Goal: Navigation & Orientation: Go to known website

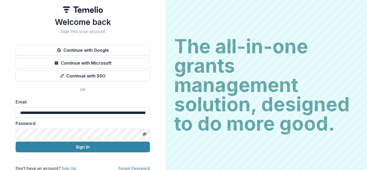
type input "**********"
click at [81, 113] on input "**********" at bounding box center [83, 112] width 134 height 11
